Goal: Information Seeking & Learning: Learn about a topic

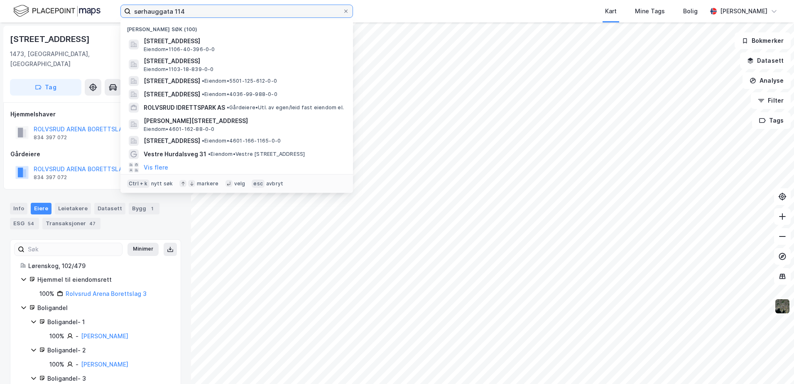
drag, startPoint x: 203, startPoint y: 11, endPoint x: 82, endPoint y: 11, distance: 120.5
click at [82, 11] on div "sørhauggata 114 Nylige søk (100) Sørhauggata 114, 5527, [GEOGRAPHIC_DATA], HAUG…" at bounding box center [397, 11] width 794 height 22
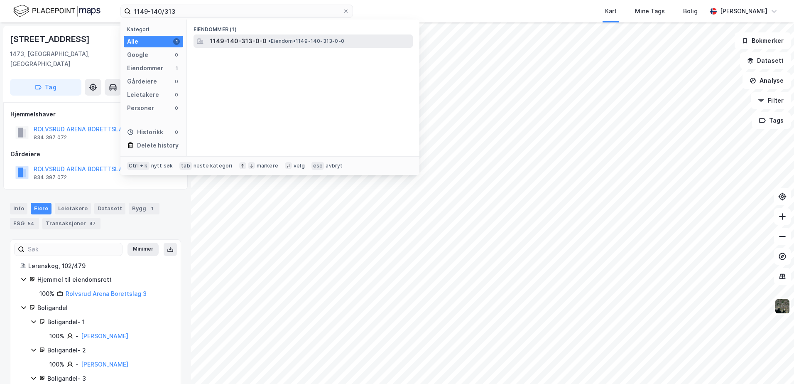
click at [235, 44] on span "1149-140-313-0-0" at bounding box center [238, 41] width 57 height 10
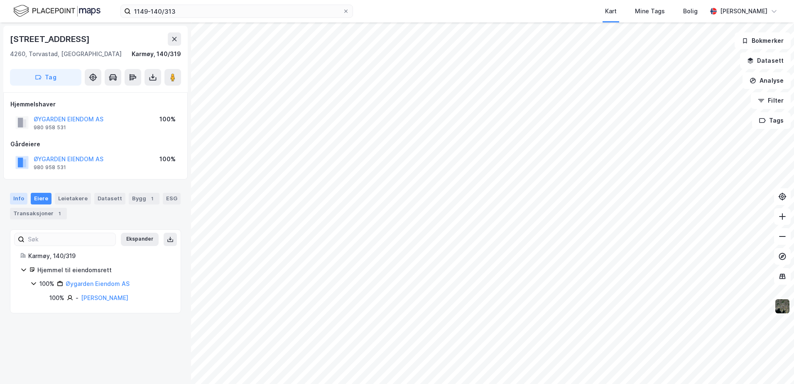
click at [15, 198] on div "Info" at bounding box center [18, 199] width 17 height 12
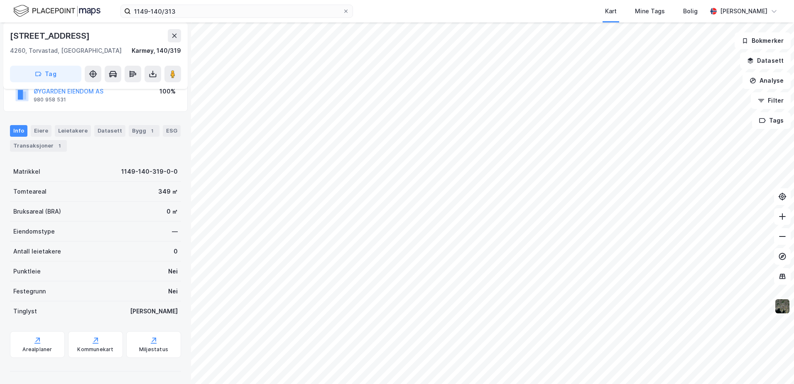
scroll to position [69, 0]
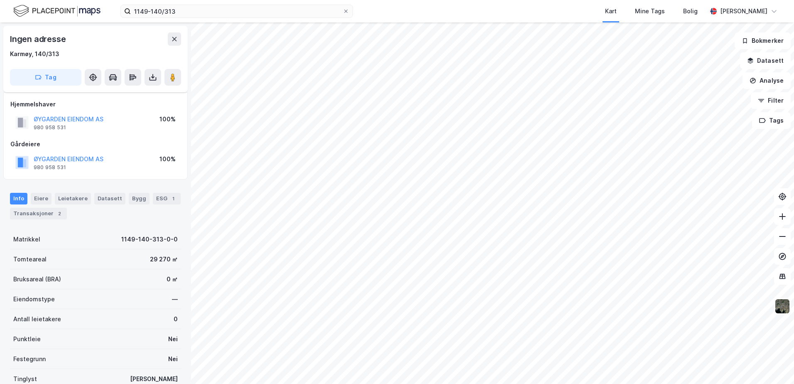
scroll to position [69, 0]
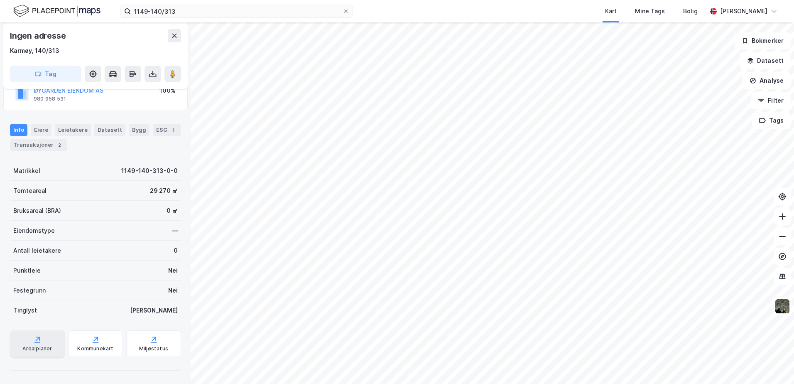
click at [27, 343] on div "Arealplaner" at bounding box center [37, 343] width 55 height 27
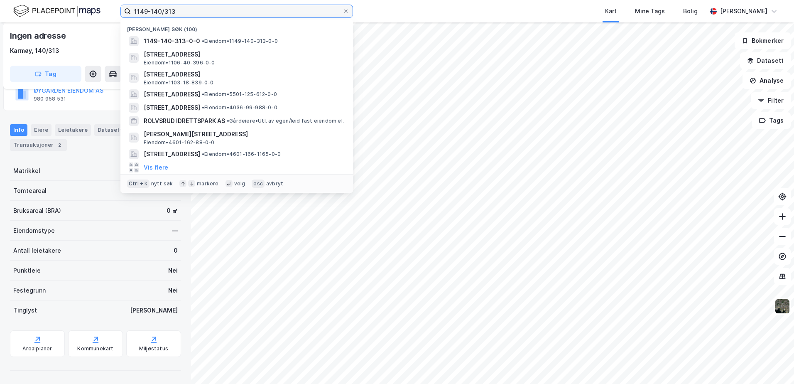
drag, startPoint x: 185, startPoint y: 12, endPoint x: 64, endPoint y: 12, distance: 121.7
click at [64, 12] on div "1149-140/313 Nylige søk [PHONE_NUMBER] • Eiendom • 1149-140-313-0-0 [STREET_ADD…" at bounding box center [397, 11] width 794 height 22
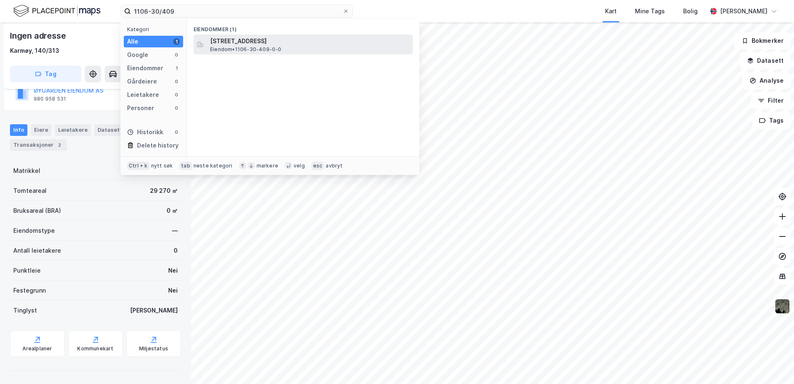
click at [228, 46] on span "Eiendom • 1106-30-409-0-0" at bounding box center [245, 49] width 71 height 7
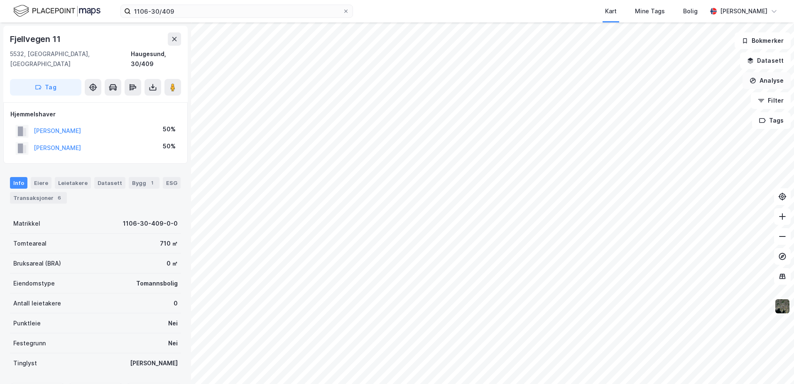
click at [772, 81] on button "Analyse" at bounding box center [767, 80] width 48 height 17
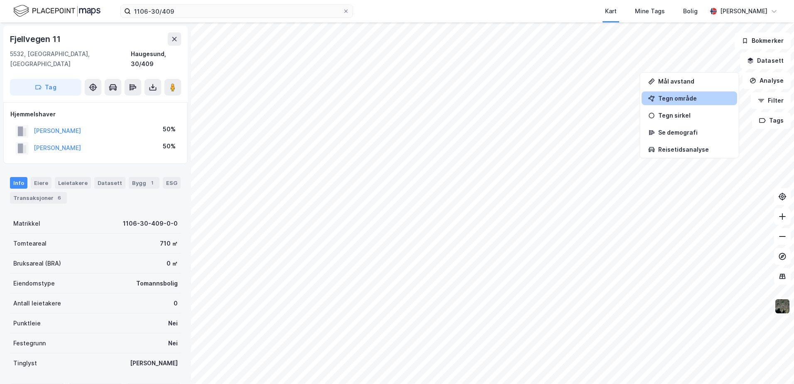
click at [703, 96] on div "Tegn område" at bounding box center [695, 98] width 72 height 7
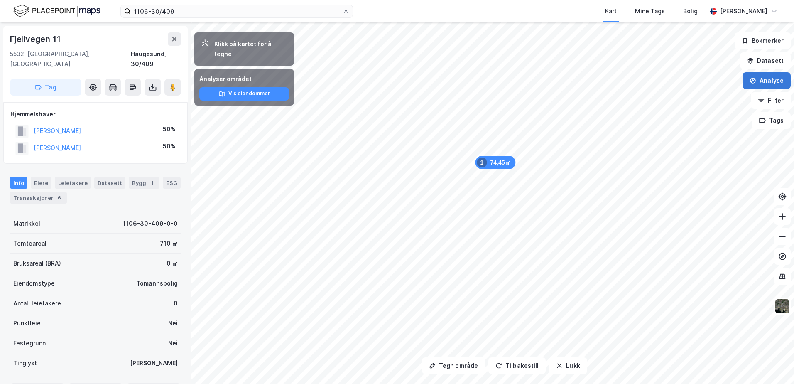
click at [769, 85] on button "Analyse" at bounding box center [767, 80] width 48 height 17
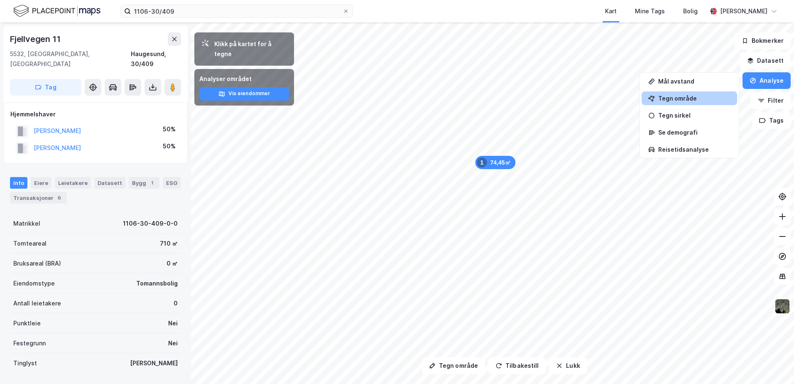
click at [686, 95] on div "Tegn område" at bounding box center [695, 98] width 72 height 7
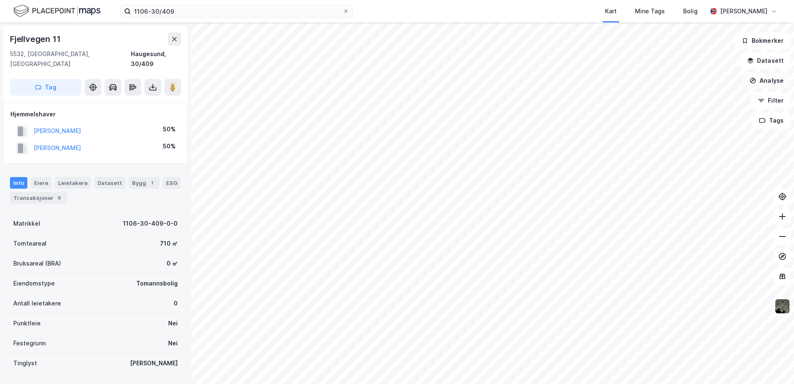
click at [770, 79] on button "Analyse" at bounding box center [767, 80] width 48 height 17
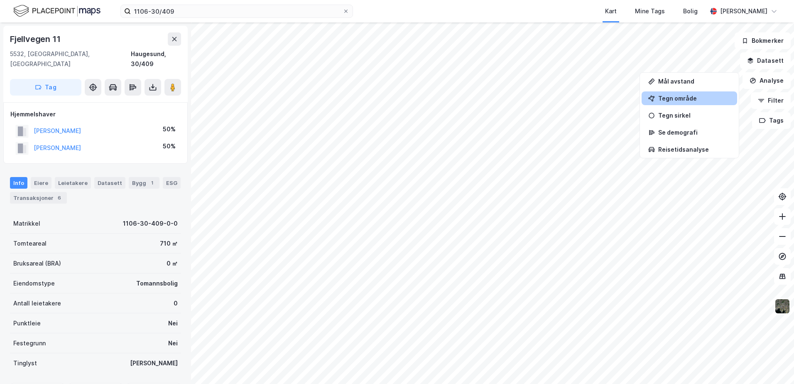
click at [672, 97] on div "Tegn område" at bounding box center [695, 98] width 72 height 7
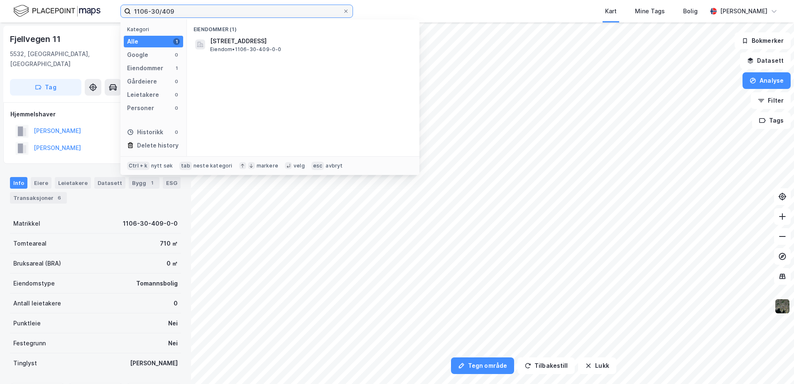
drag, startPoint x: 190, startPoint y: 13, endPoint x: 86, endPoint y: 13, distance: 103.5
click at [86, 13] on div "1106-30/409 Kategori Alle 1 Google 0 Eiendommer 1 Gårdeiere 0 Leietakere 0 Pers…" at bounding box center [397, 11] width 794 height 22
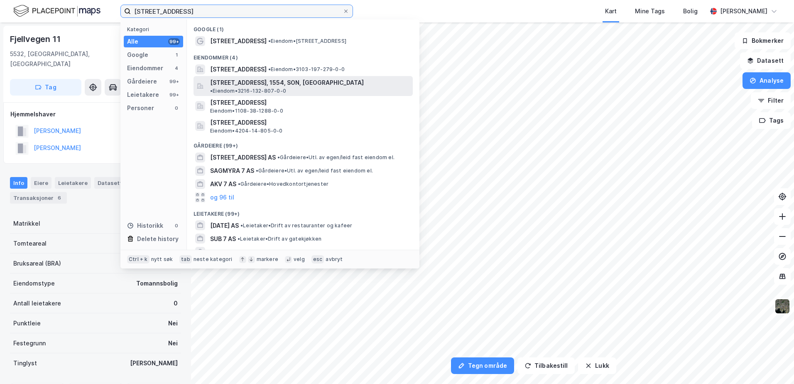
type input "[STREET_ADDRESS]"
click at [230, 79] on span "[STREET_ADDRESS], 1554, SON, [GEOGRAPHIC_DATA]" at bounding box center [287, 83] width 154 height 10
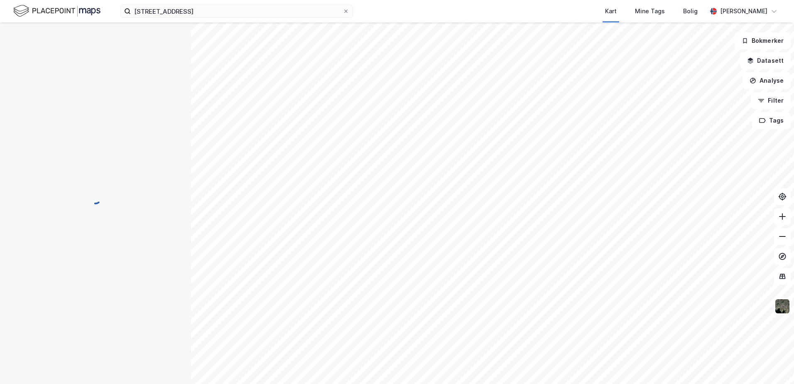
scroll to position [1, 0]
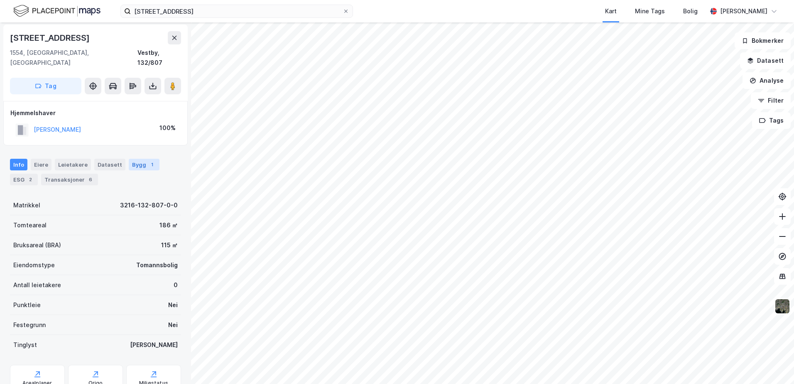
click at [137, 159] on div "Bygg 1" at bounding box center [144, 165] width 31 height 12
